Goal: Information Seeking & Learning: Find specific fact

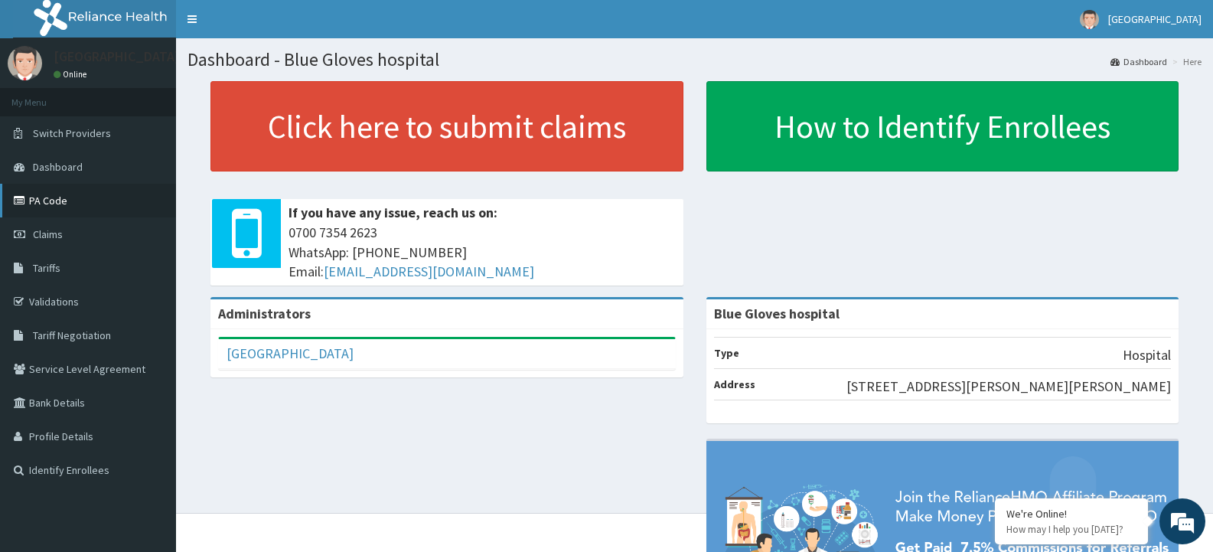
click at [86, 198] on link "PA Code" at bounding box center [88, 201] width 176 height 34
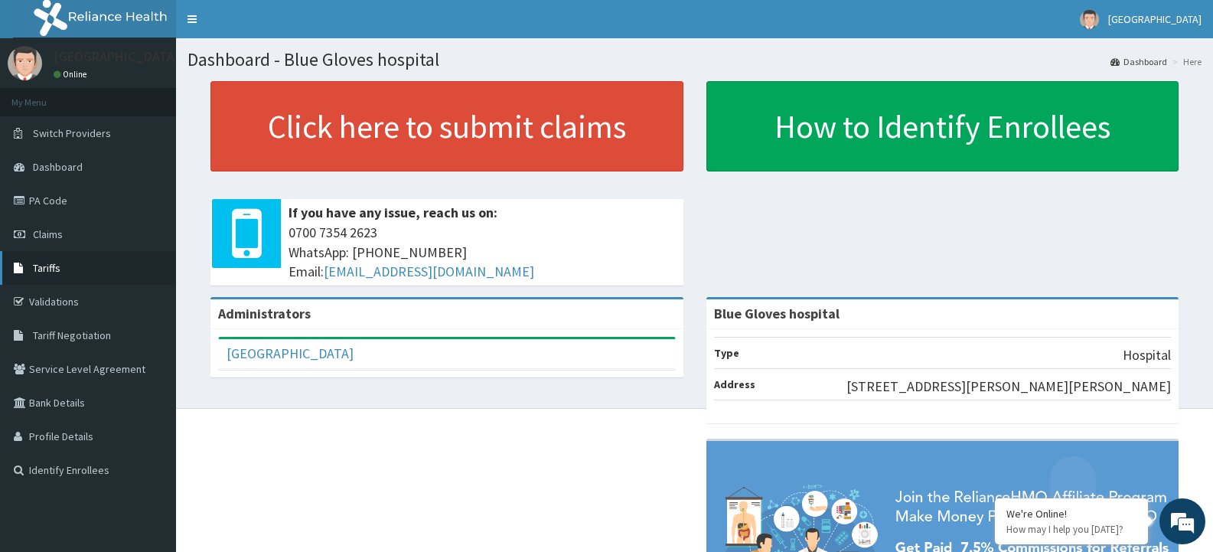
click at [31, 269] on link "Tariffs" at bounding box center [88, 268] width 176 height 34
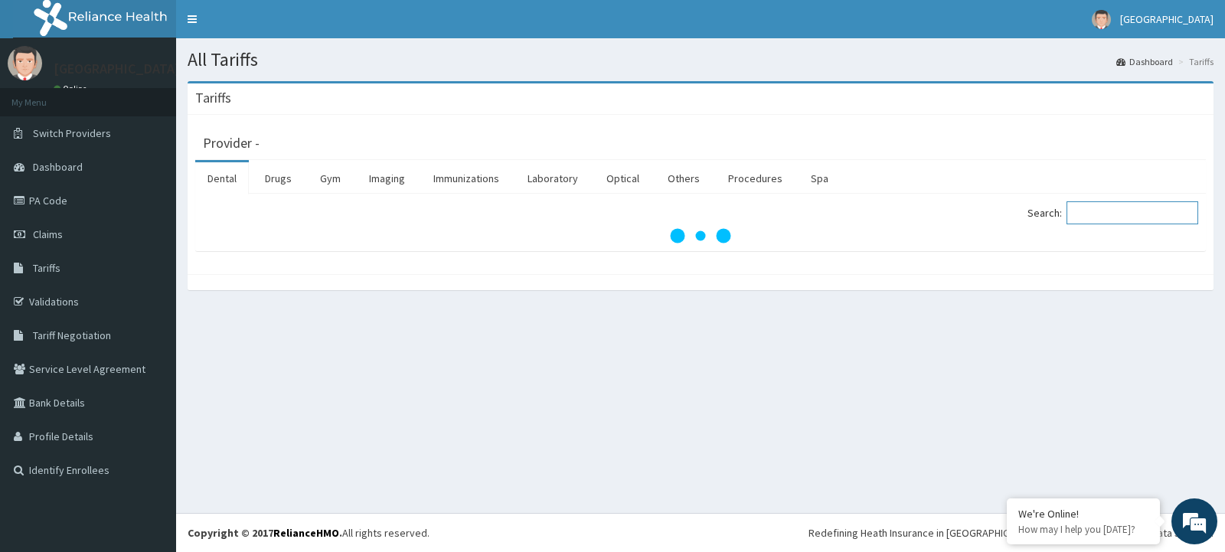
click at [1088, 207] on input "Search:" at bounding box center [1132, 212] width 132 height 23
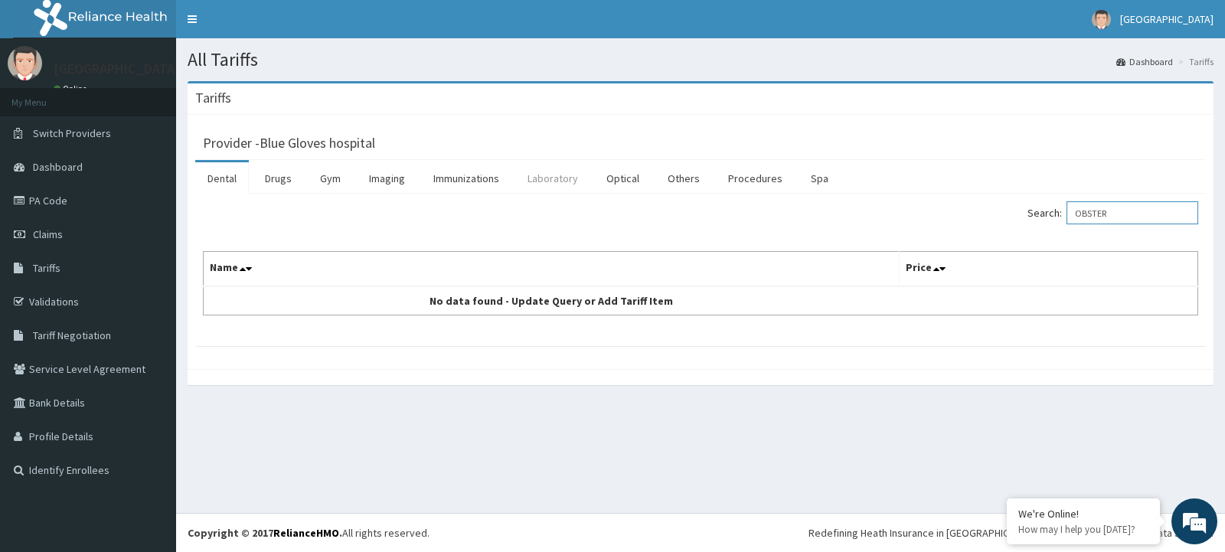
type input "OBSTER"
click at [548, 174] on link "Laboratory" at bounding box center [552, 178] width 75 height 32
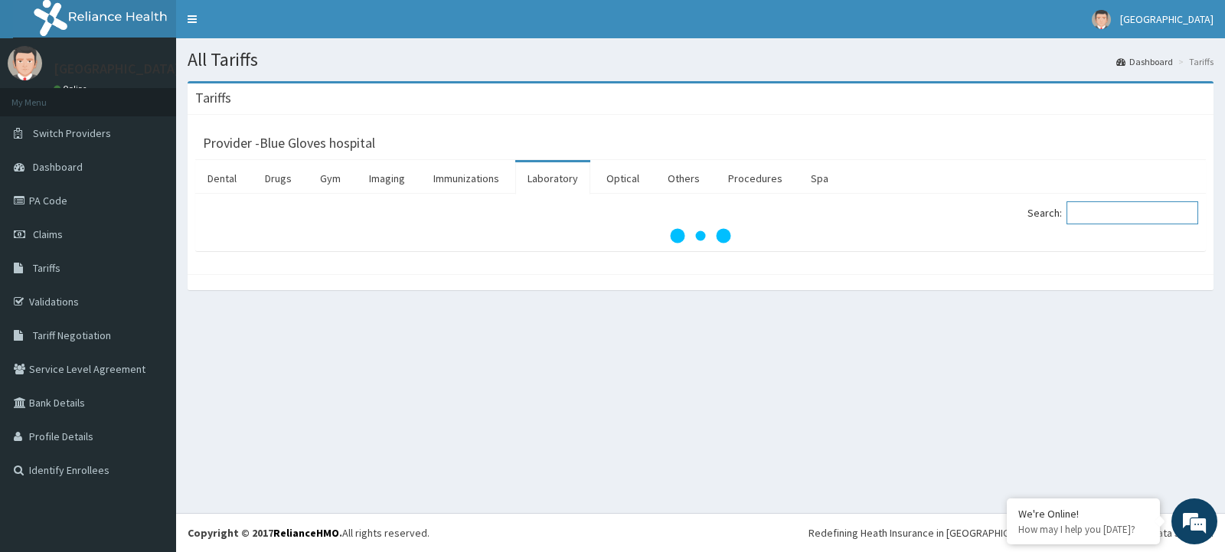
click at [1099, 211] on input "Search:" at bounding box center [1132, 212] width 132 height 23
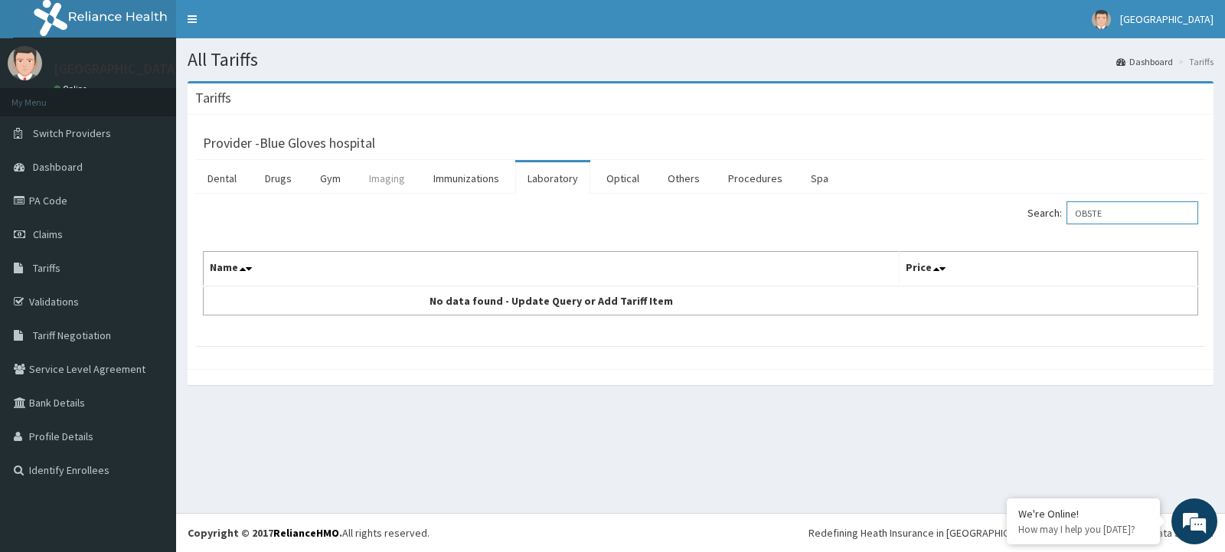
type input "OBSTE"
click at [383, 175] on link "Imaging" at bounding box center [387, 178] width 60 height 32
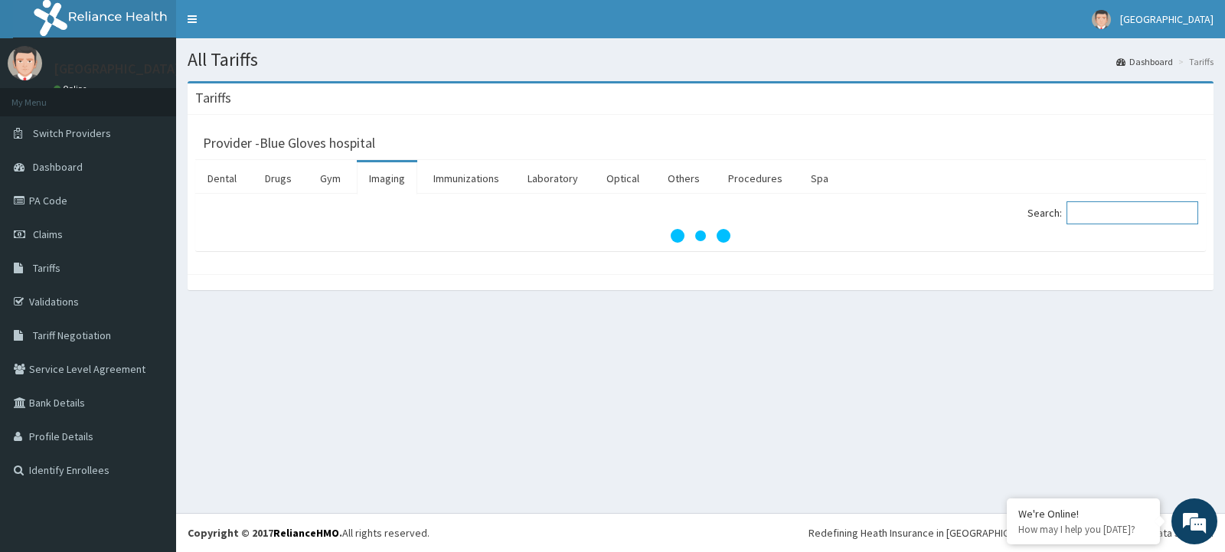
click at [1100, 204] on input "Search:" at bounding box center [1132, 212] width 132 height 23
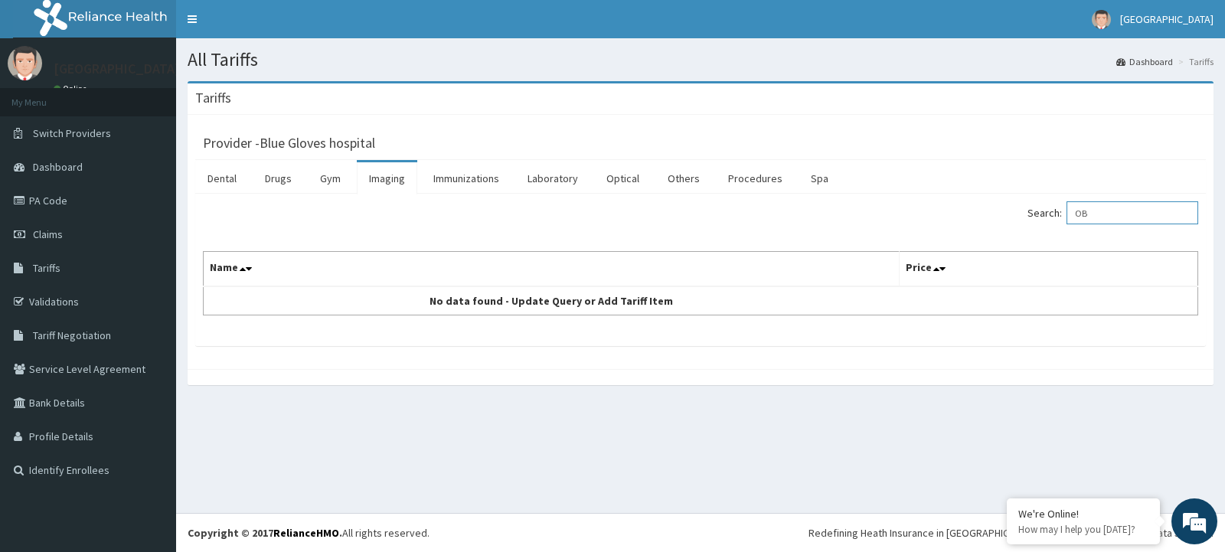
type input "O"
type input "S"
type input "O"
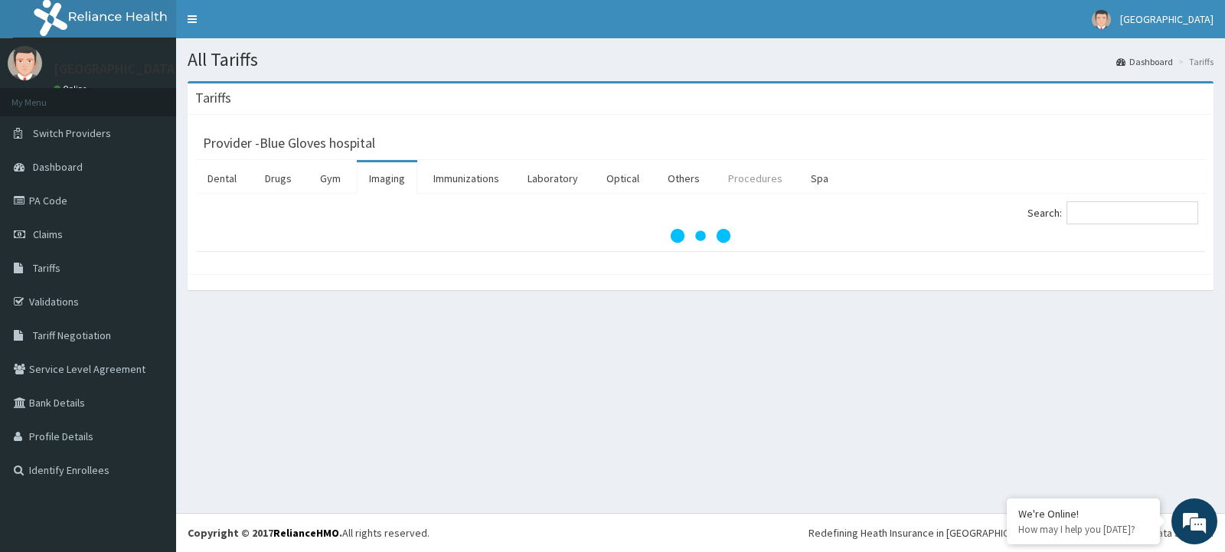
click at [747, 181] on link "Procedures" at bounding box center [755, 178] width 79 height 32
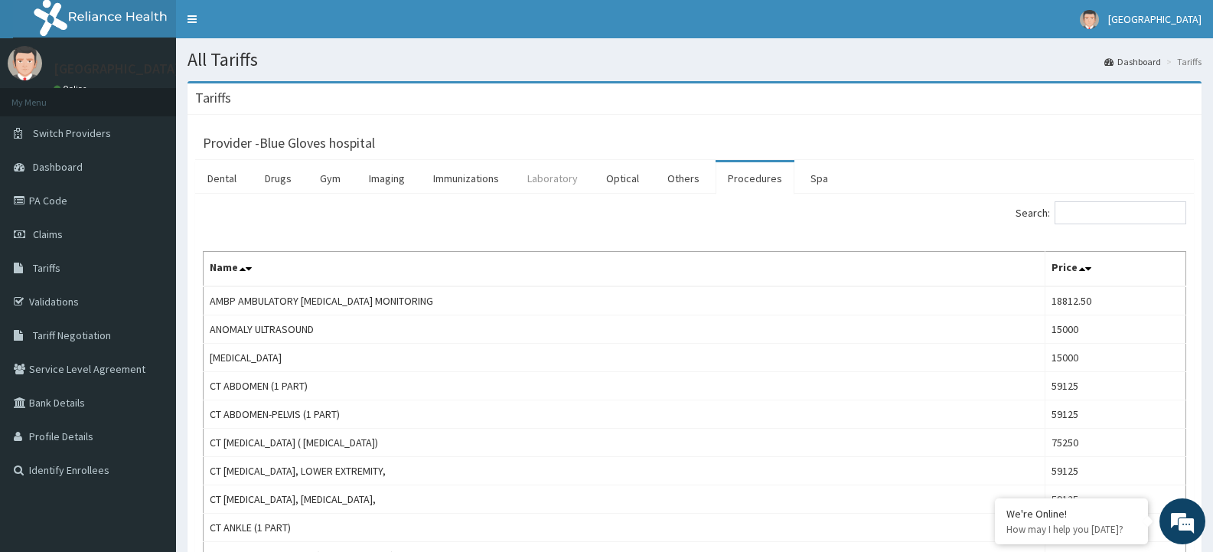
click at [548, 171] on link "Laboratory" at bounding box center [552, 178] width 75 height 32
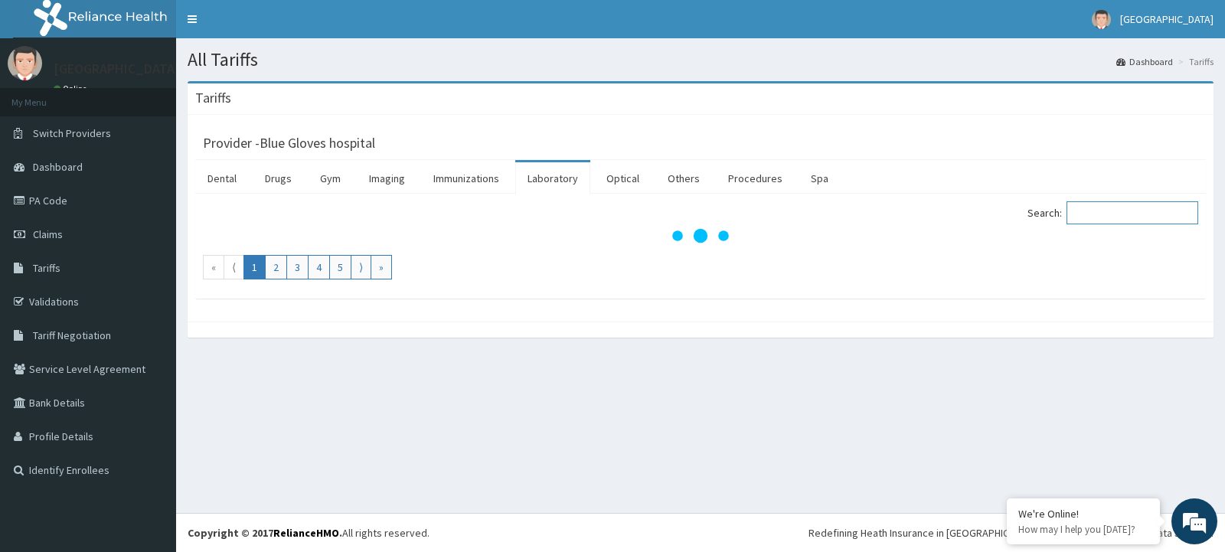
click at [1098, 201] on input "Search:" at bounding box center [1132, 212] width 132 height 23
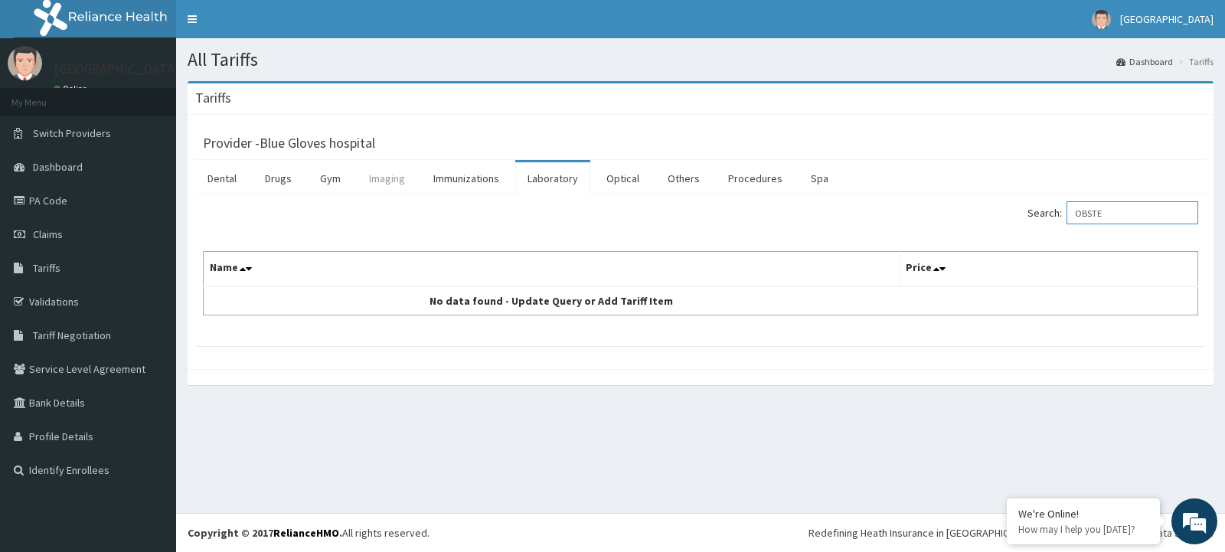
type input "OBSTE"
click at [383, 172] on link "Imaging" at bounding box center [387, 178] width 60 height 32
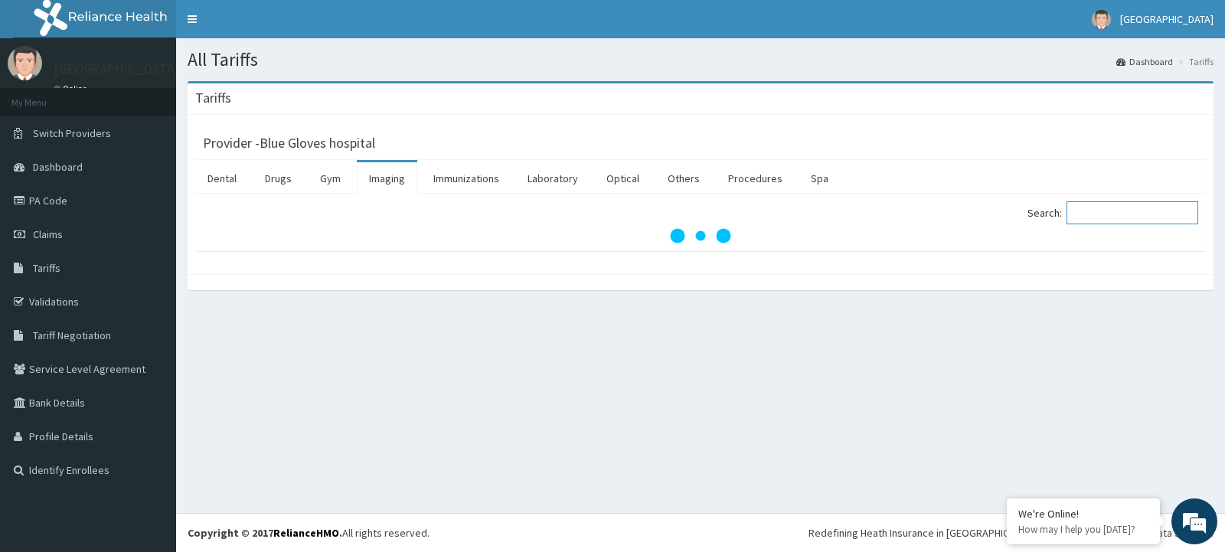
click at [1106, 211] on input "Search:" at bounding box center [1132, 212] width 132 height 23
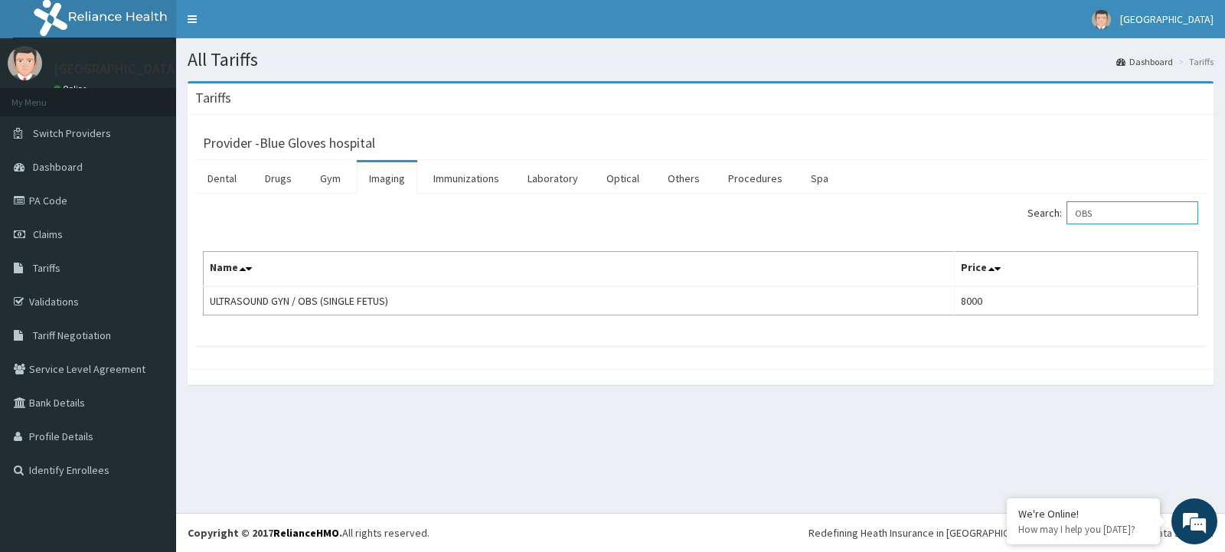
click at [1115, 214] on input "OBS" at bounding box center [1132, 212] width 132 height 23
type input "O"
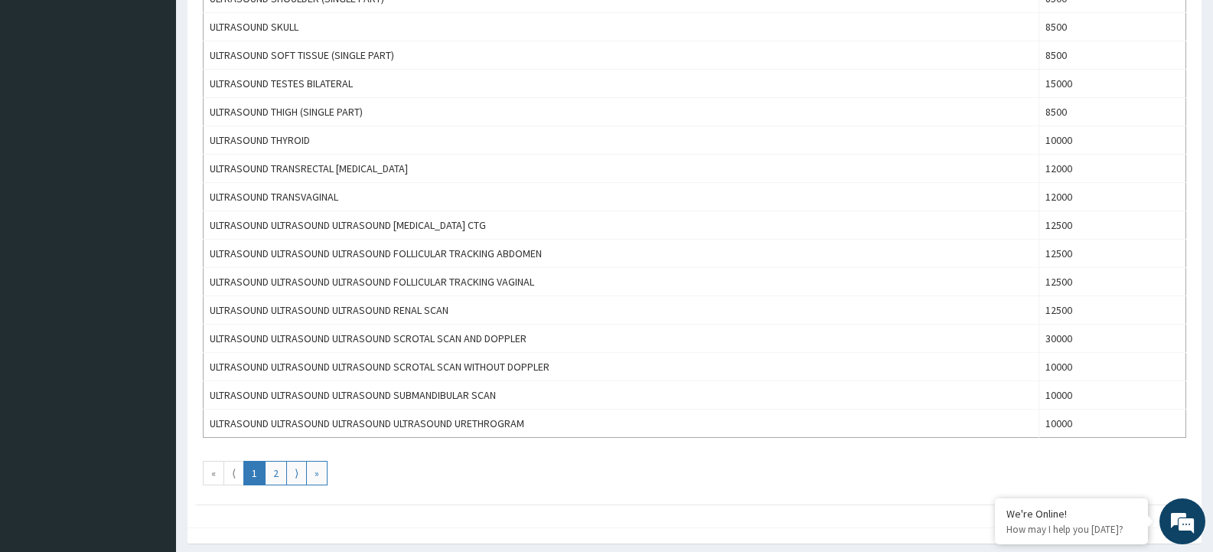
scroll to position [1301, 0]
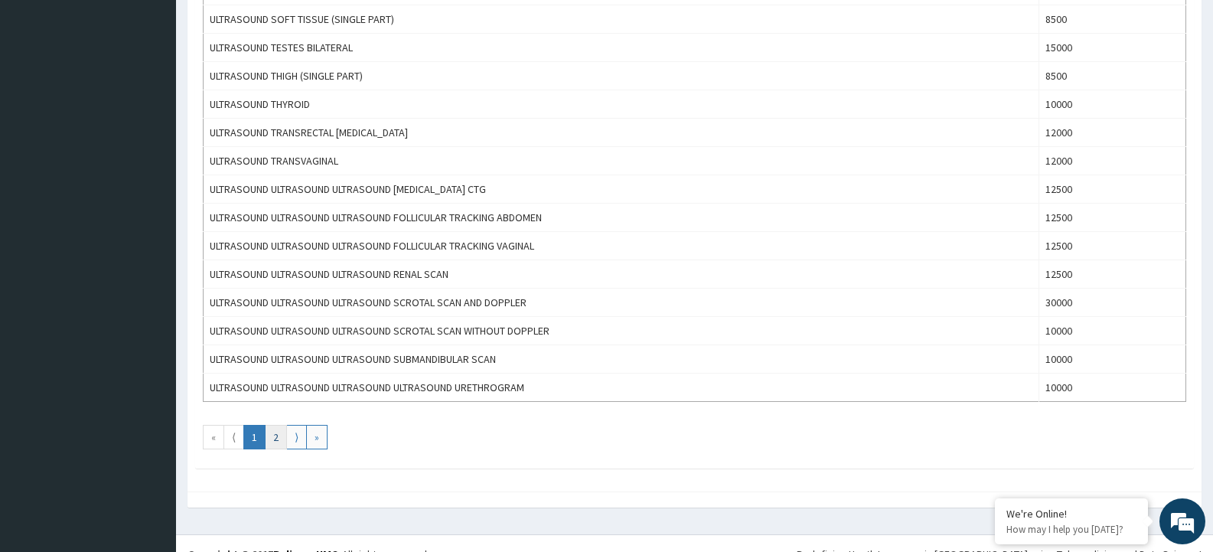
click at [276, 440] on link "2" at bounding box center [276, 437] width 22 height 24
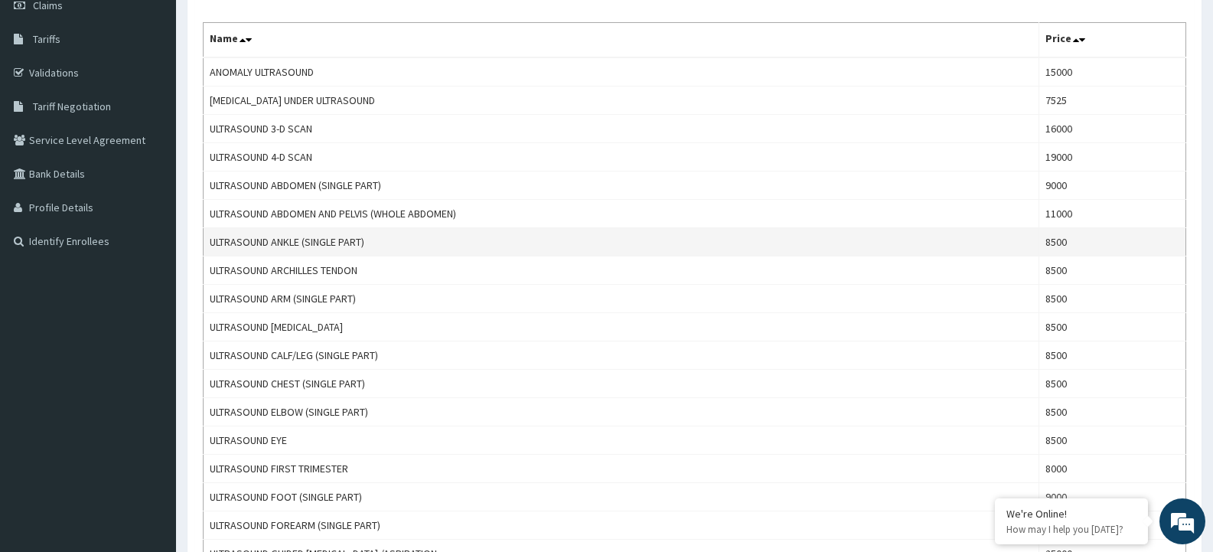
scroll to position [153, 0]
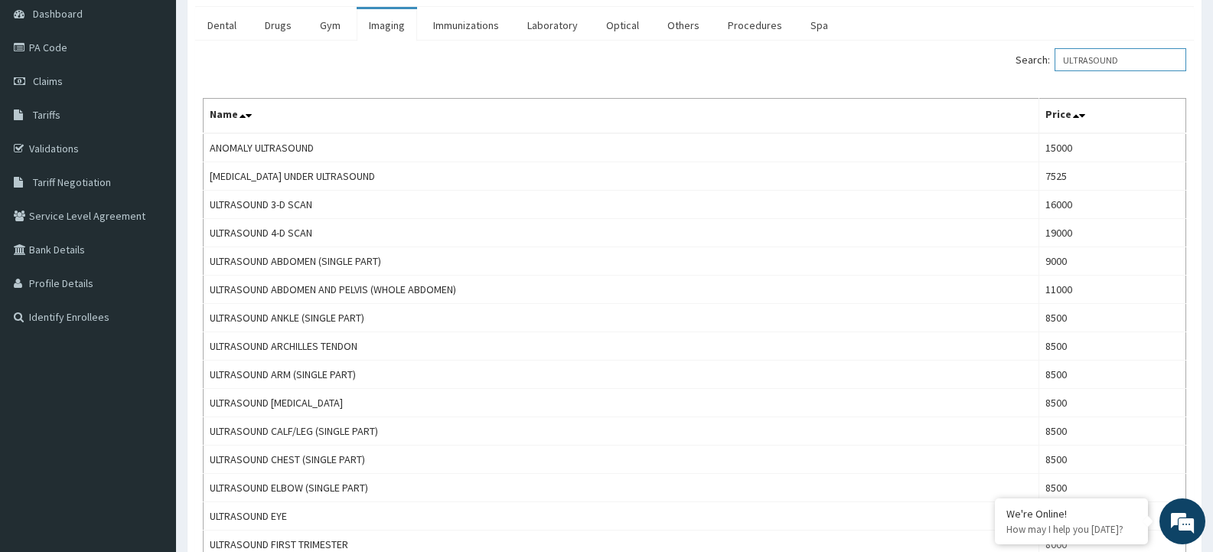
click at [1143, 62] on input "ULTRASOUND" at bounding box center [1121, 59] width 132 height 23
type input "U"
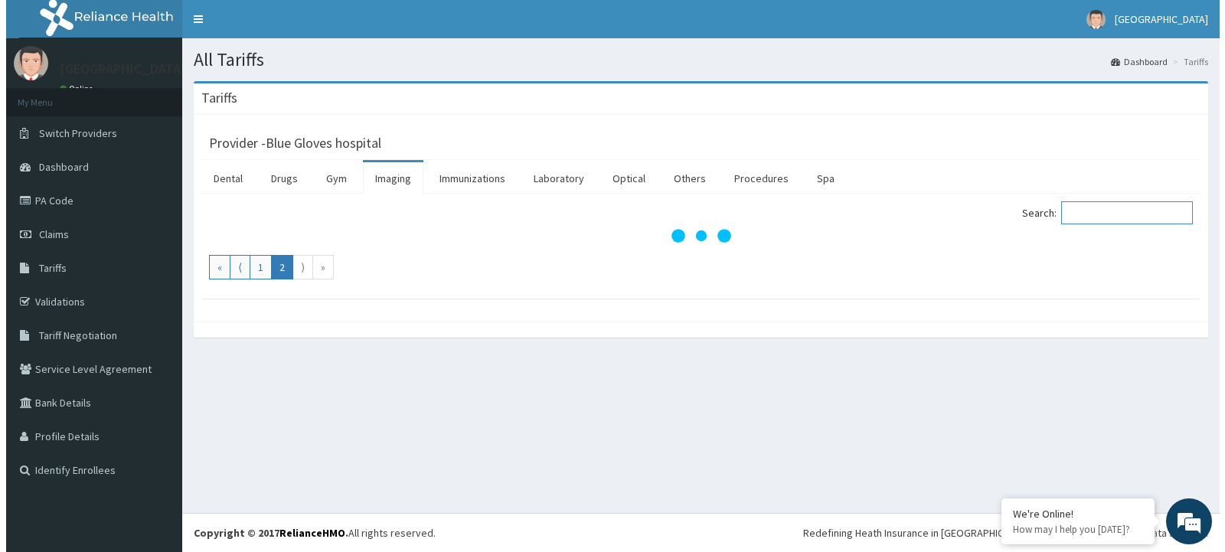
scroll to position [0, 0]
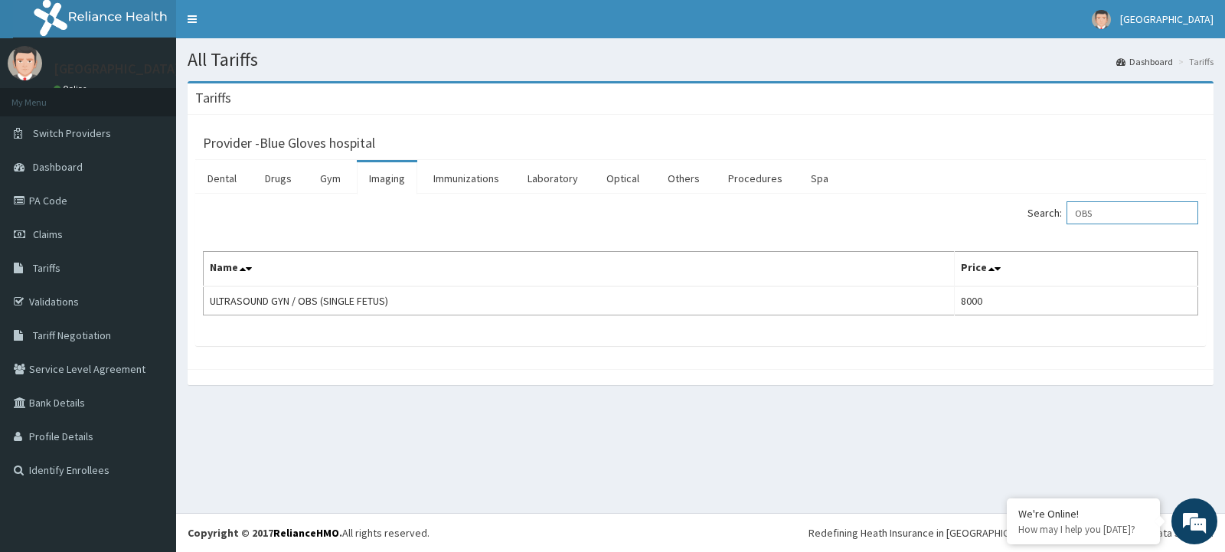
type input "OBS"
